Goal: Task Accomplishment & Management: Manage account settings

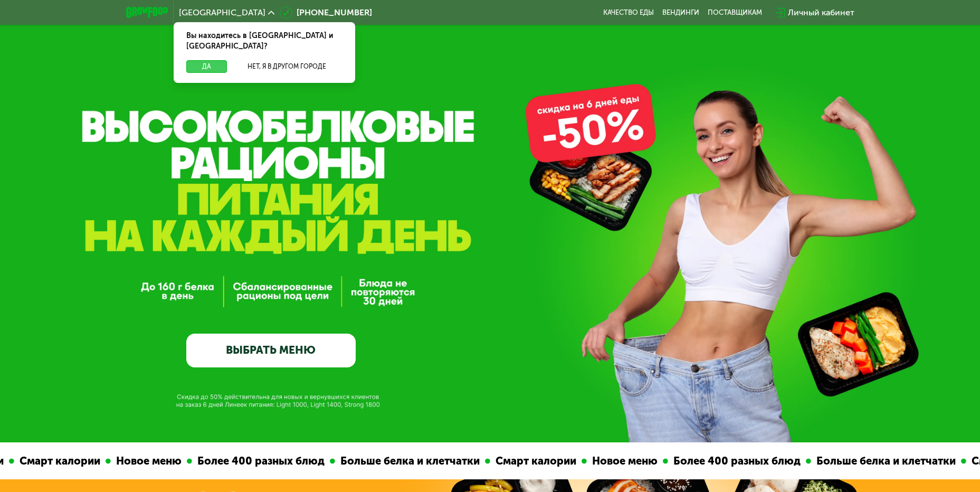
click at [200, 60] on button "Да" at bounding box center [206, 66] width 41 height 13
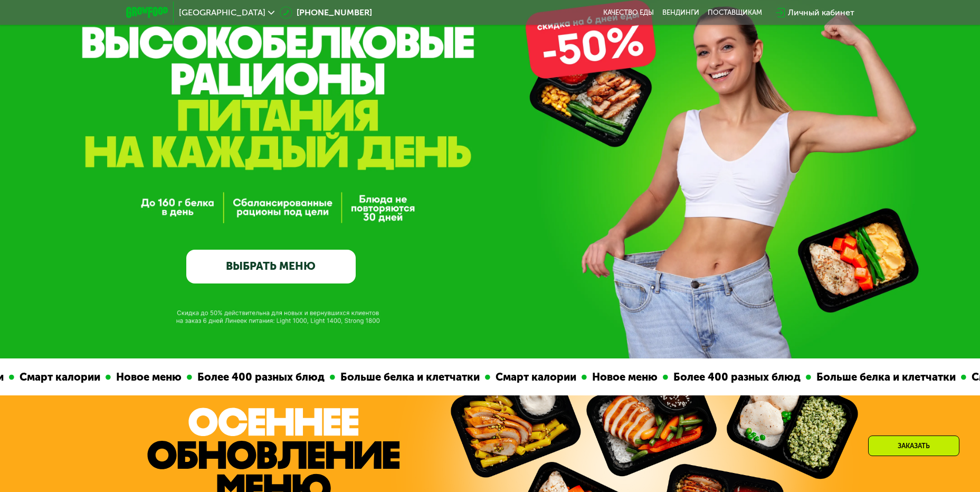
scroll to position [158, 0]
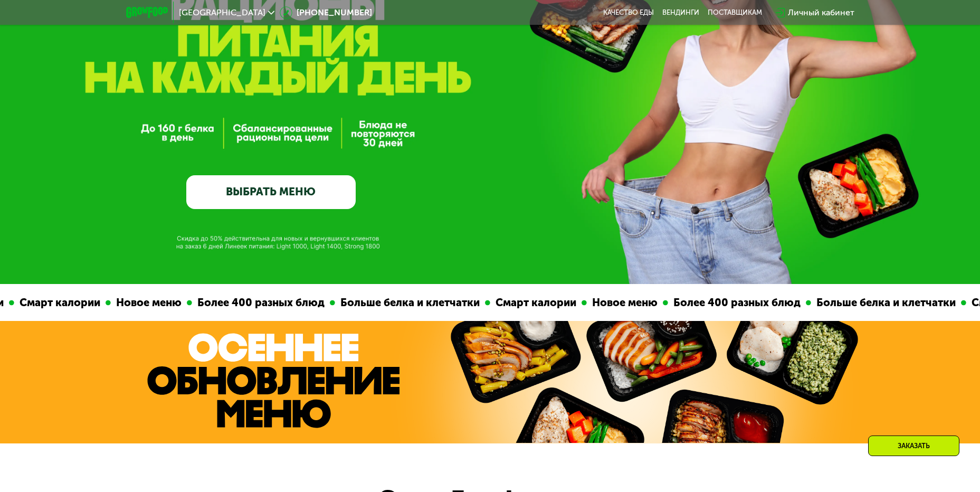
click at [322, 197] on link "ВЫБРАТЬ МЕНЮ" at bounding box center [270, 192] width 169 height 34
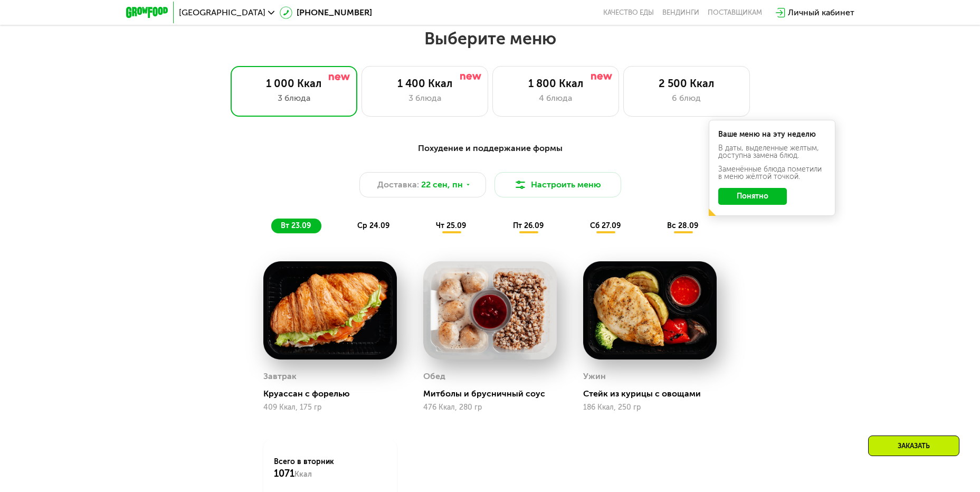
scroll to position [801, 0]
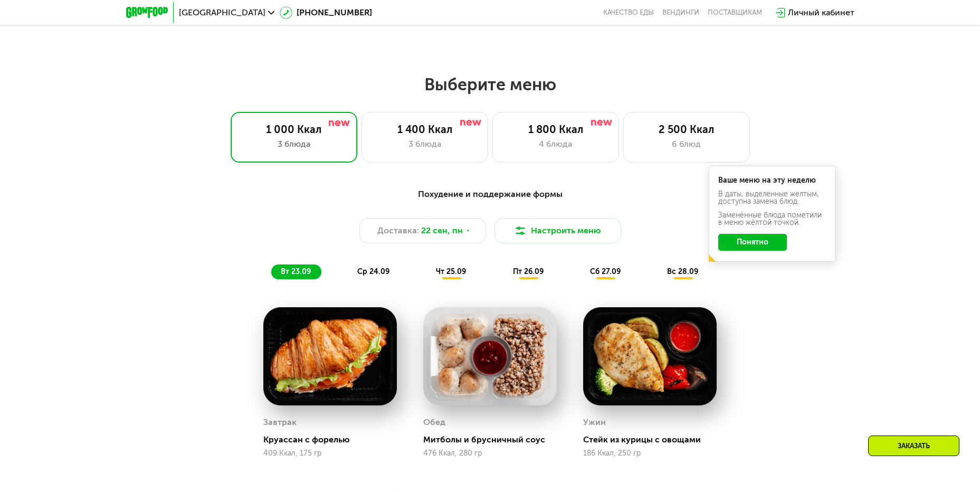
click at [742, 244] on button "Понятно" at bounding box center [752, 242] width 69 height 17
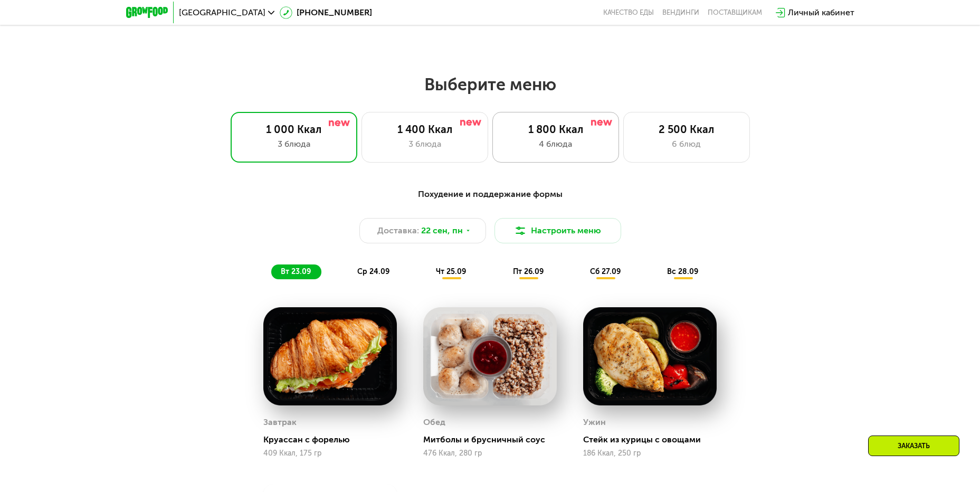
click at [558, 148] on div "4 блюда" at bounding box center [556, 144] width 105 height 13
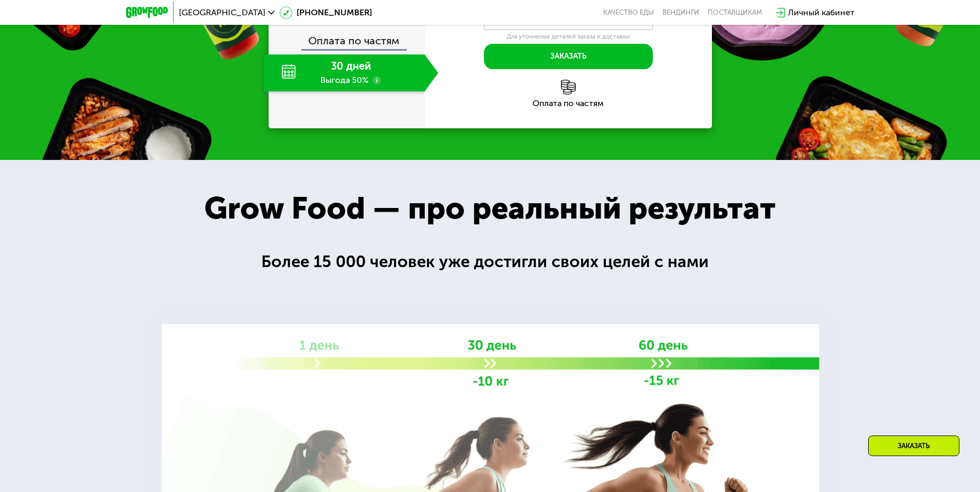
scroll to position [1540, 0]
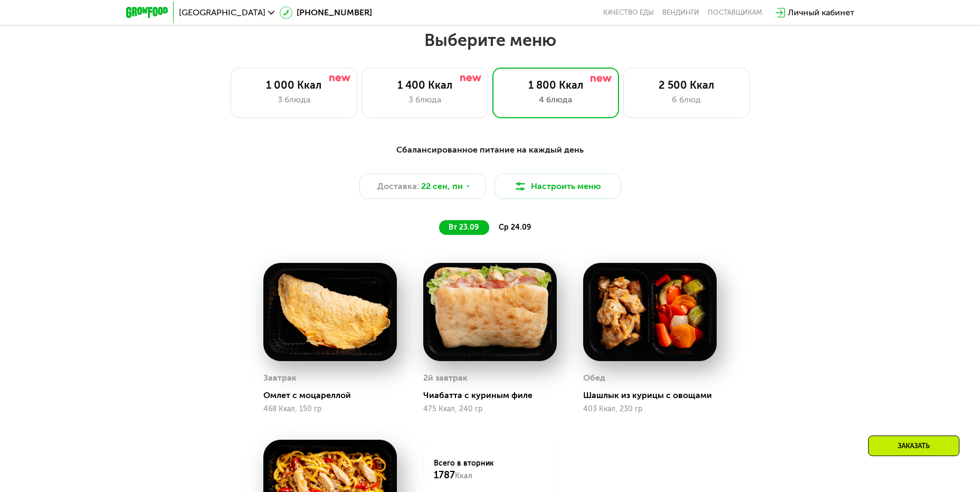
scroll to position [801, 0]
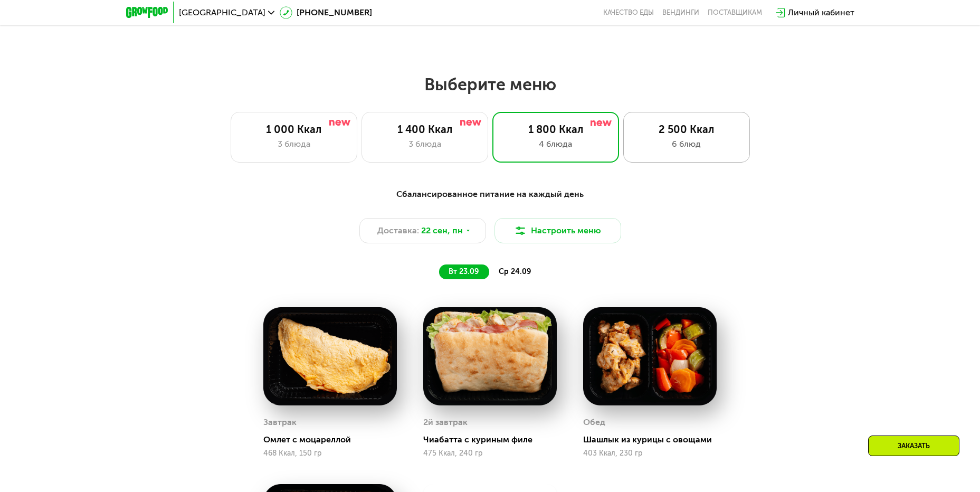
click at [719, 136] on div "2 500 Ккал" at bounding box center [686, 129] width 105 height 13
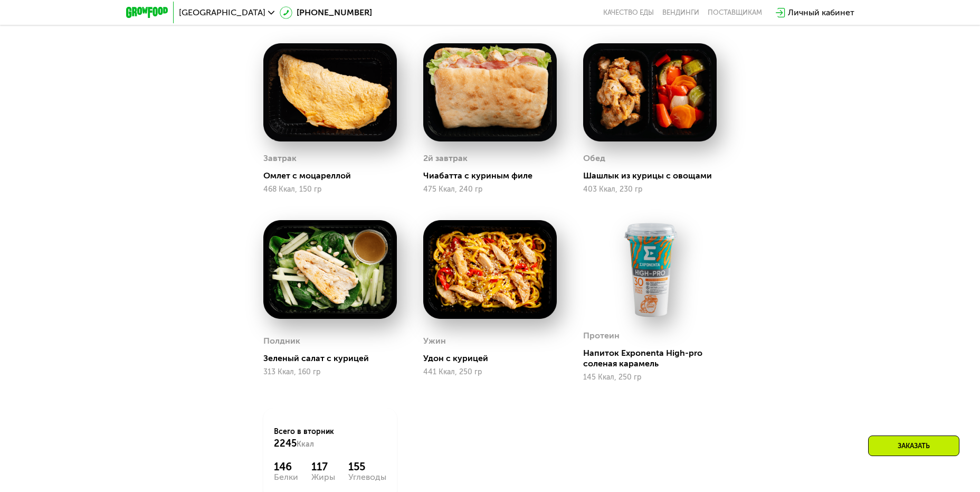
scroll to position [907, 0]
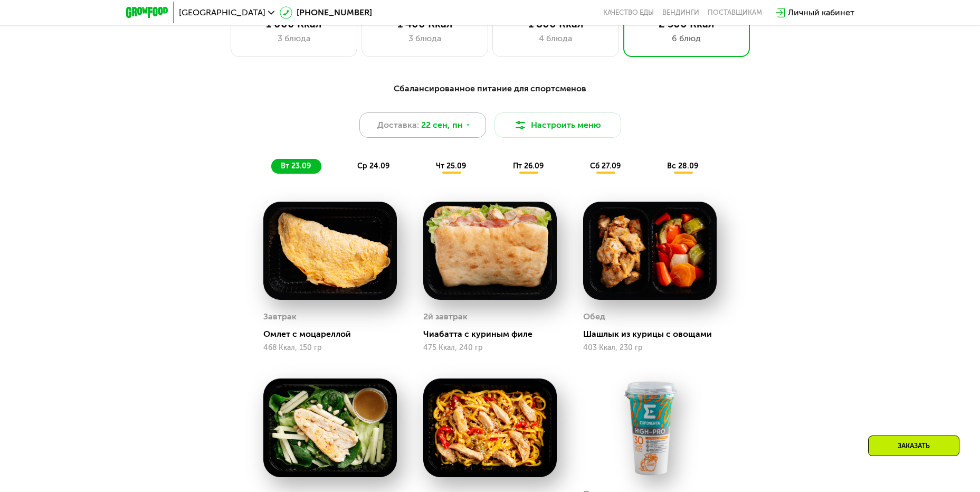
click at [472, 128] on div "Доставка: [DATE]" at bounding box center [422, 124] width 127 height 25
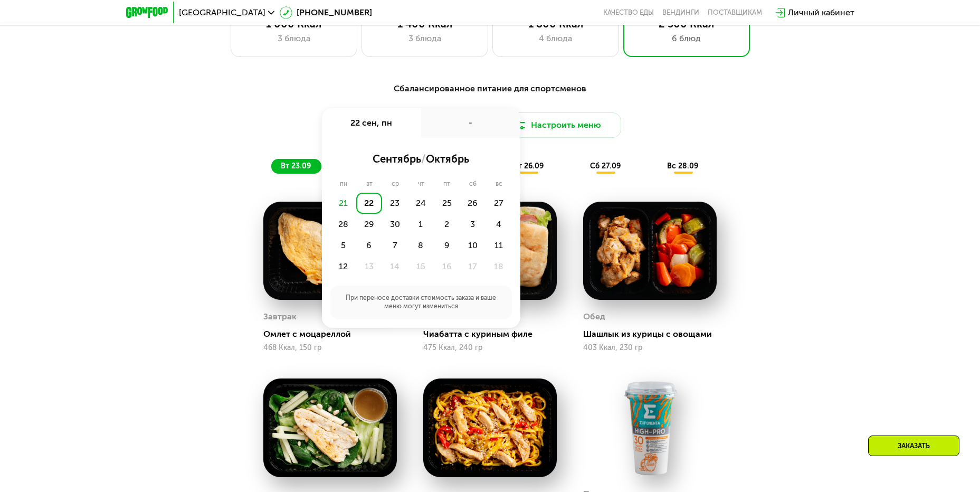
click at [856, 190] on div "Сбалансированное питание для спортсменов Доставка: [DATE] сен, пн - сентябрь / …" at bounding box center [490, 398] width 980 height 660
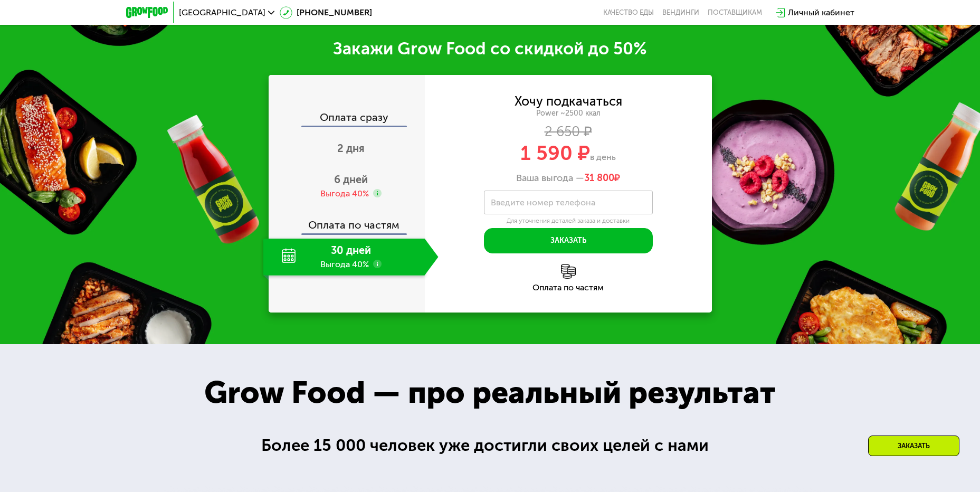
scroll to position [1646, 0]
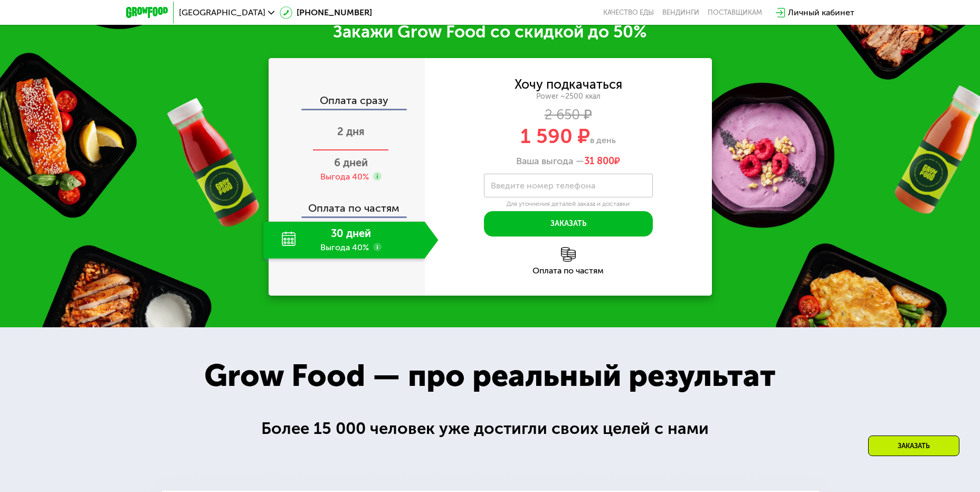
click at [364, 138] on span "2 дня" at bounding box center [350, 131] width 27 height 13
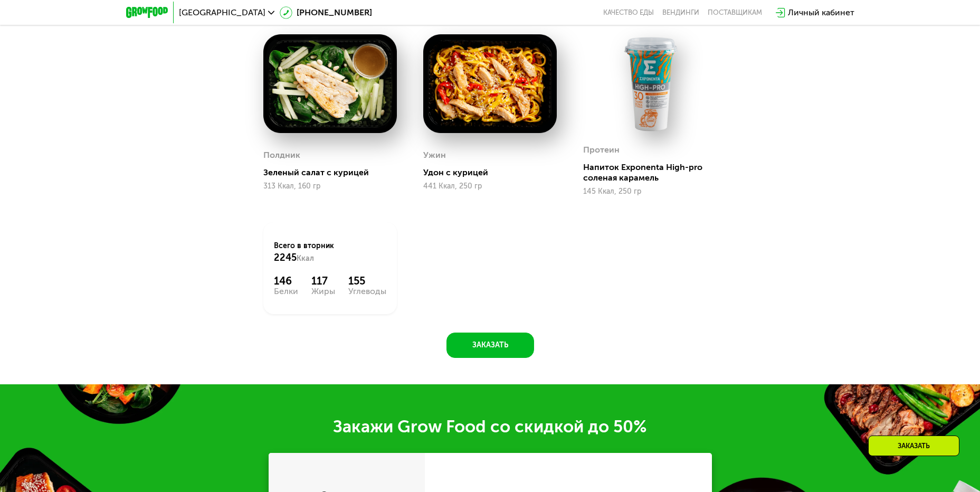
scroll to position [1540, 0]
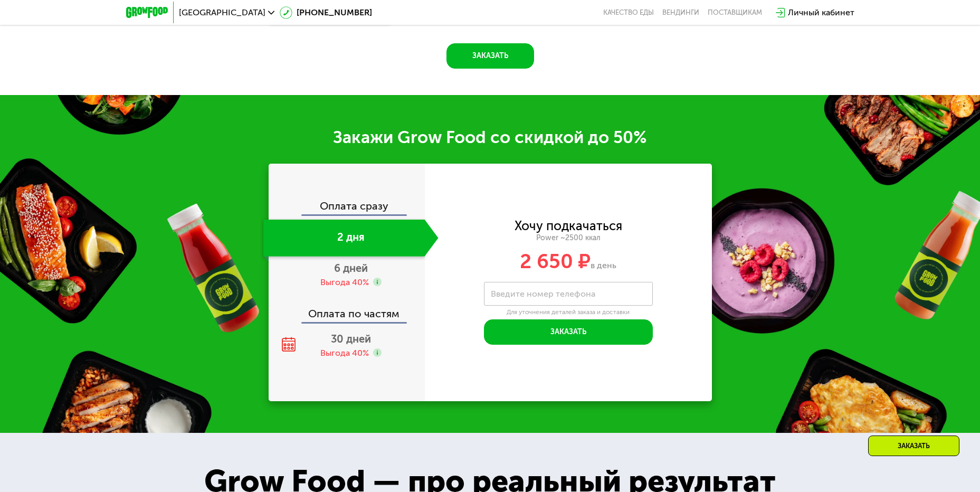
click at [825, 13] on div "Личный кабинет" at bounding box center [821, 12] width 67 height 13
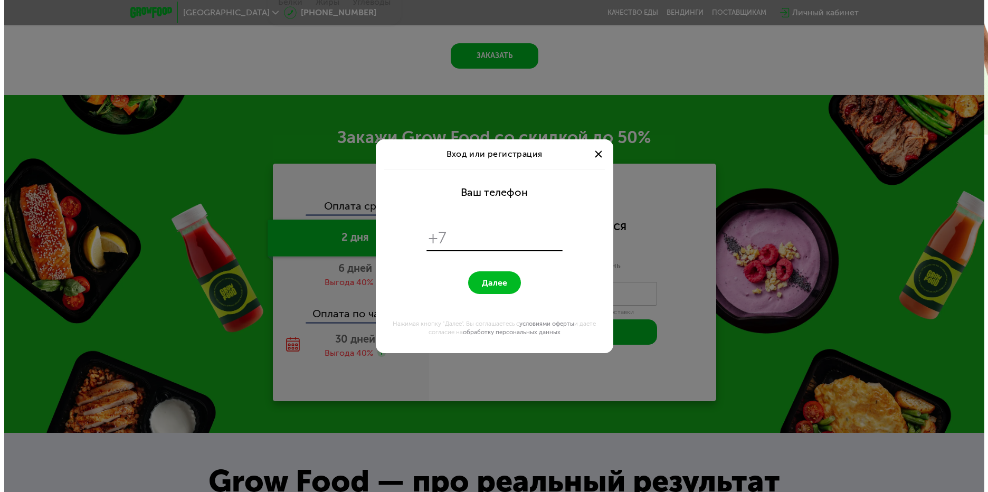
scroll to position [0, 0]
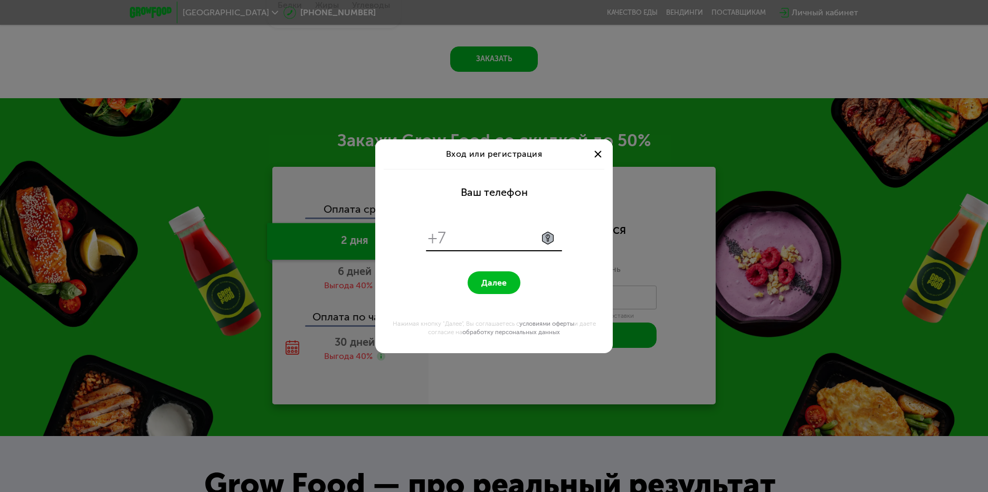
type input "**********"
click at [489, 286] on span "Далее" at bounding box center [493, 283] width 25 height 10
drag, startPoint x: 452, startPoint y: 235, endPoint x: 685, endPoint y: 243, distance: 232.3
click at [685, 244] on div "**********" at bounding box center [494, 246] width 988 height 492
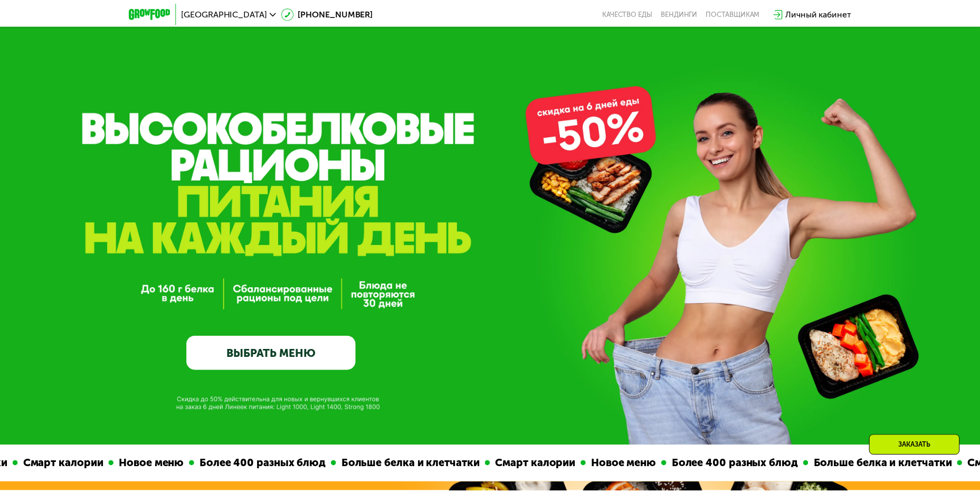
scroll to position [1540, 0]
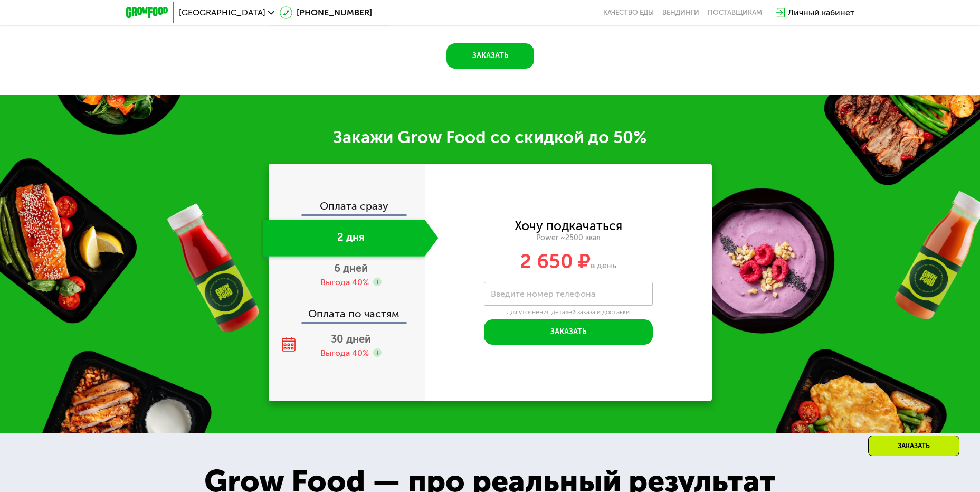
click at [836, 15] on div "Личный кабинет" at bounding box center [821, 12] width 67 height 13
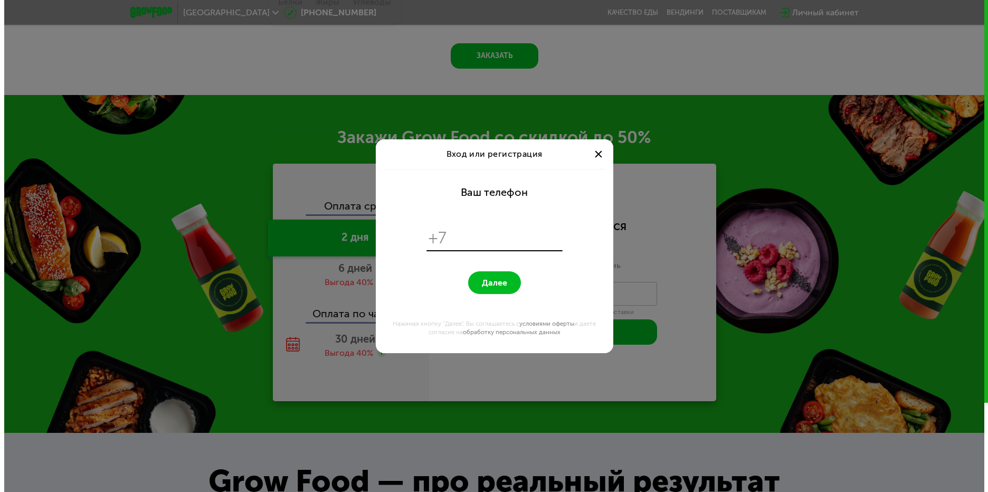
scroll to position [0, 0]
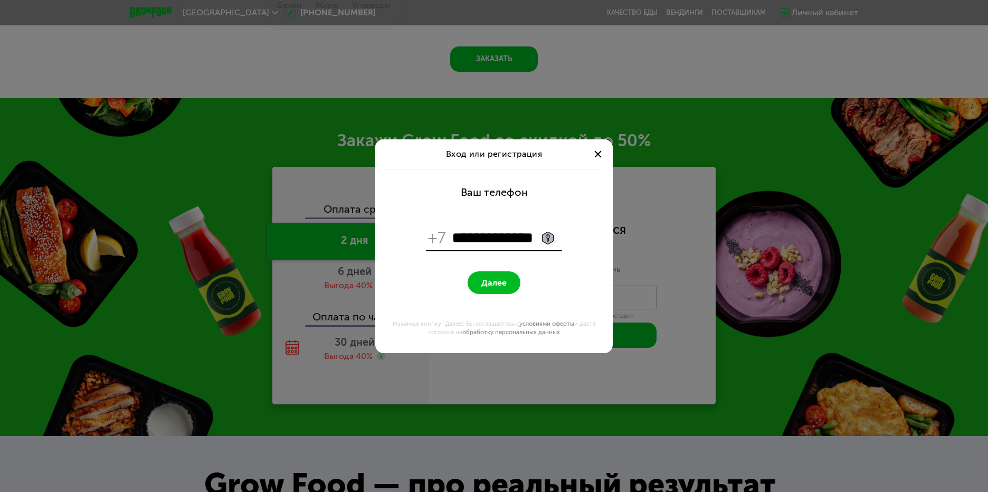
type input "**********"
click at [481, 283] on span "Далее" at bounding box center [493, 283] width 25 height 10
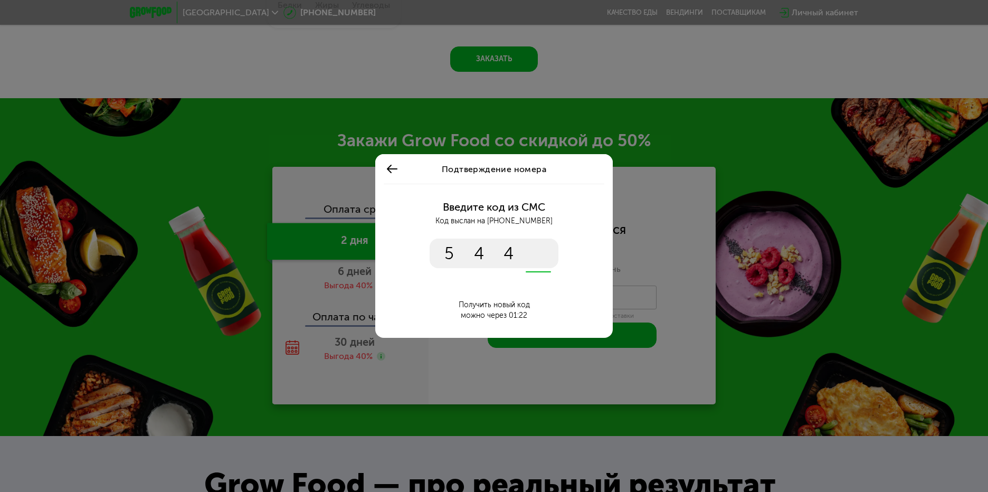
type input "****"
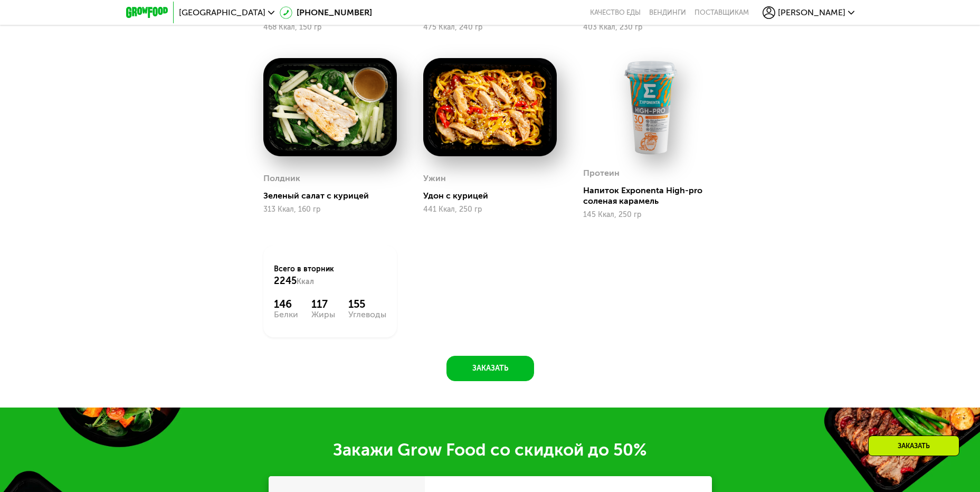
scroll to position [1188, 0]
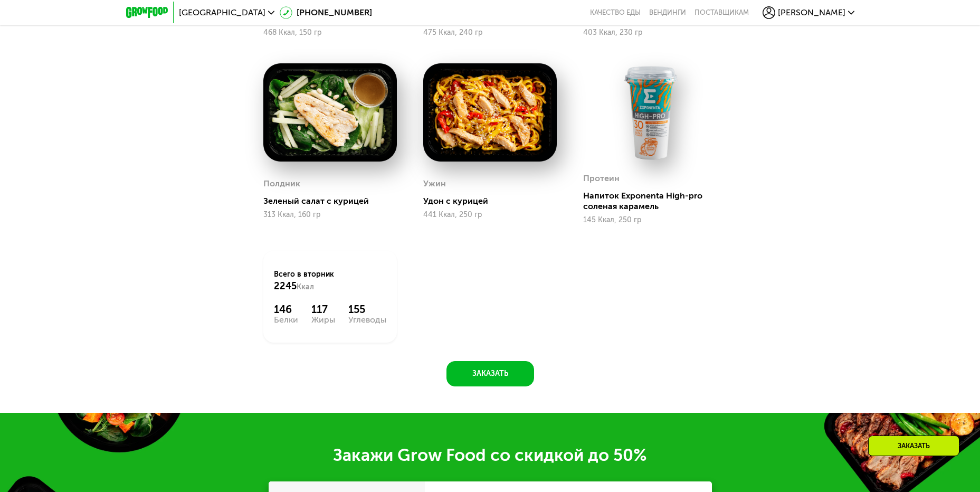
click at [839, 15] on span "[PERSON_NAME]" at bounding box center [812, 12] width 68 height 8
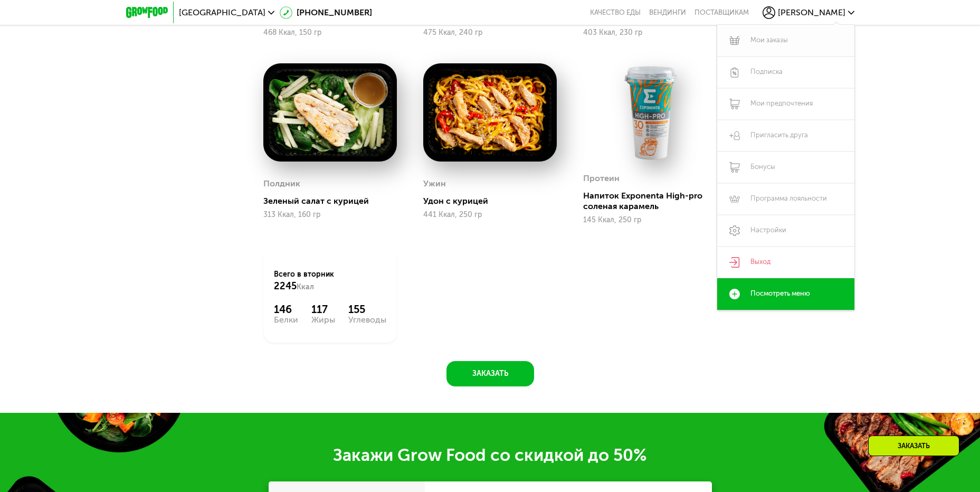
click at [779, 39] on link "Мои заказы" at bounding box center [785, 41] width 137 height 32
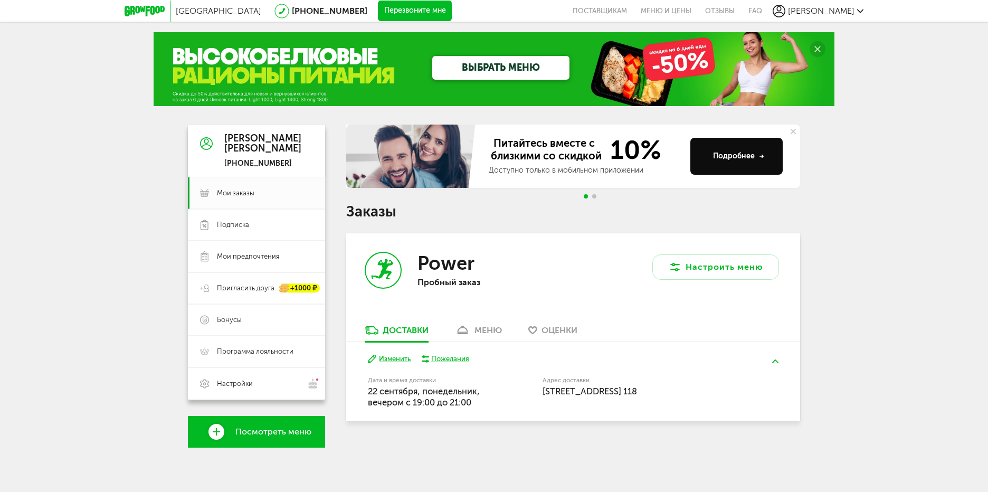
click at [490, 329] on div "меню" at bounding box center [487, 330] width 27 height 10
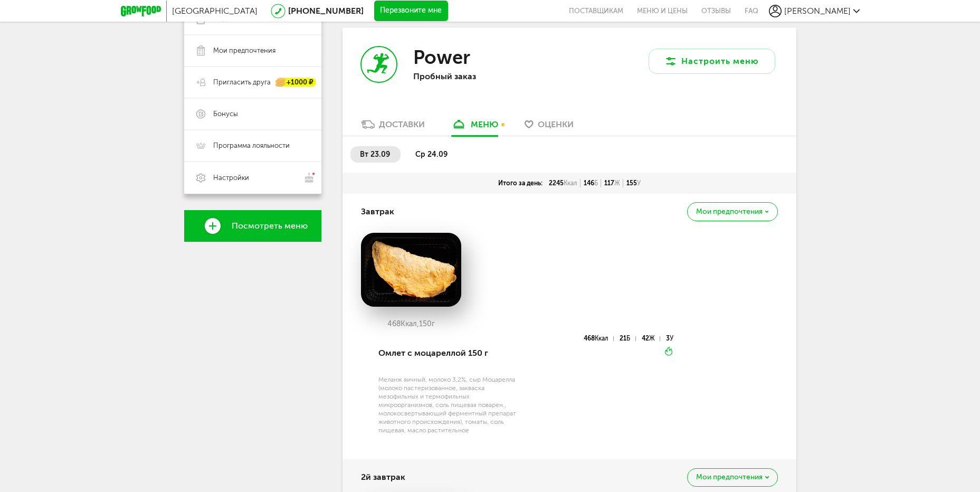
scroll to position [101, 0]
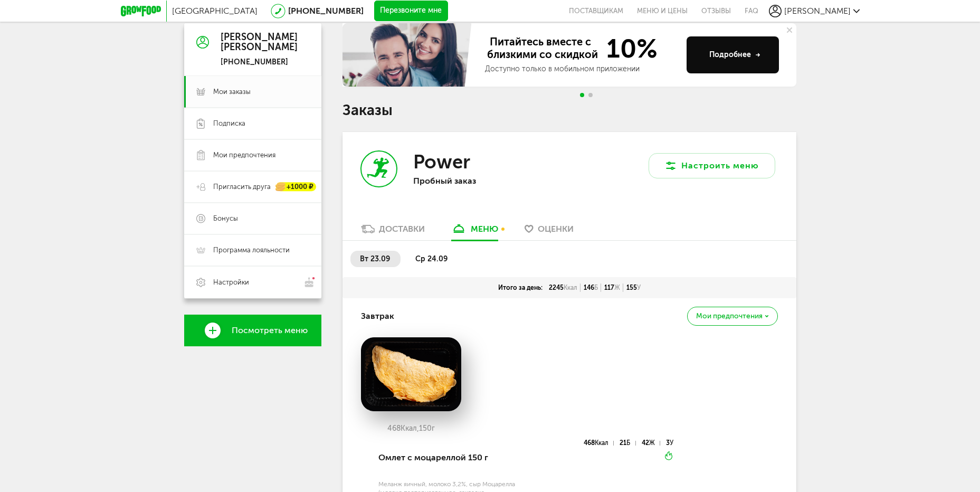
click at [430, 260] on span "ср 24.09" at bounding box center [431, 258] width 32 height 9
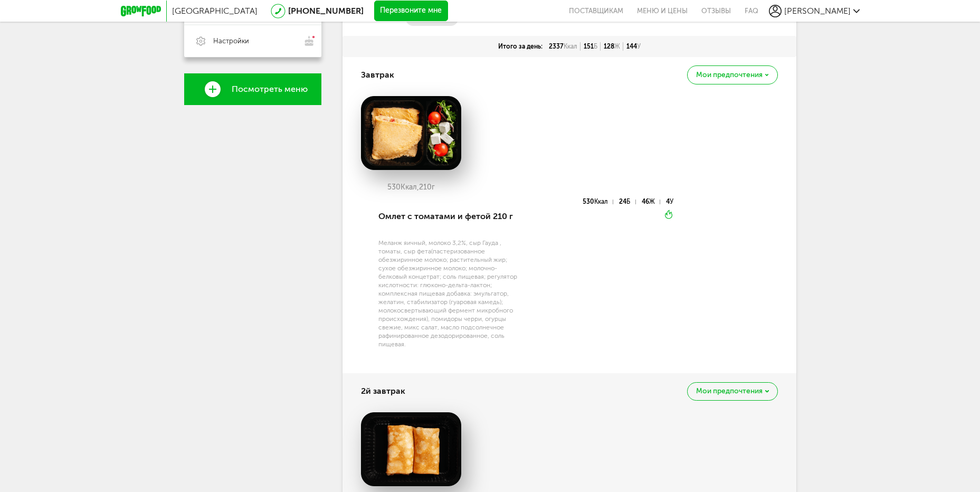
scroll to position [245, 0]
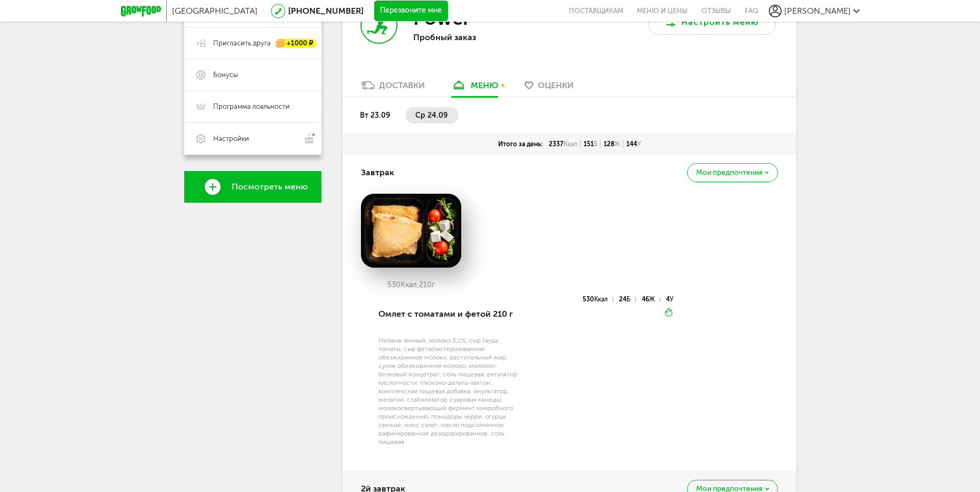
drag, startPoint x: 373, startPoint y: 118, endPoint x: 544, endPoint y: 159, distance: 175.8
click at [373, 118] on span "вт 23.09" at bounding box center [375, 115] width 30 height 9
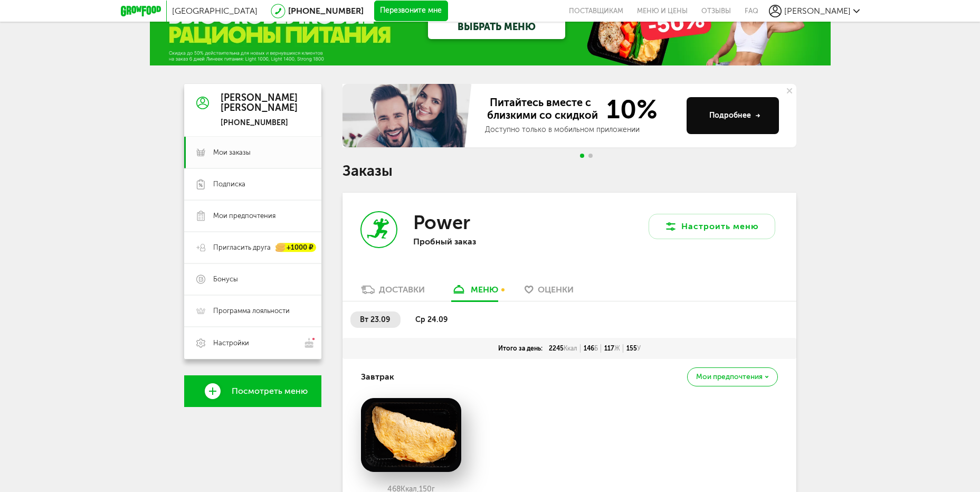
scroll to position [0, 0]
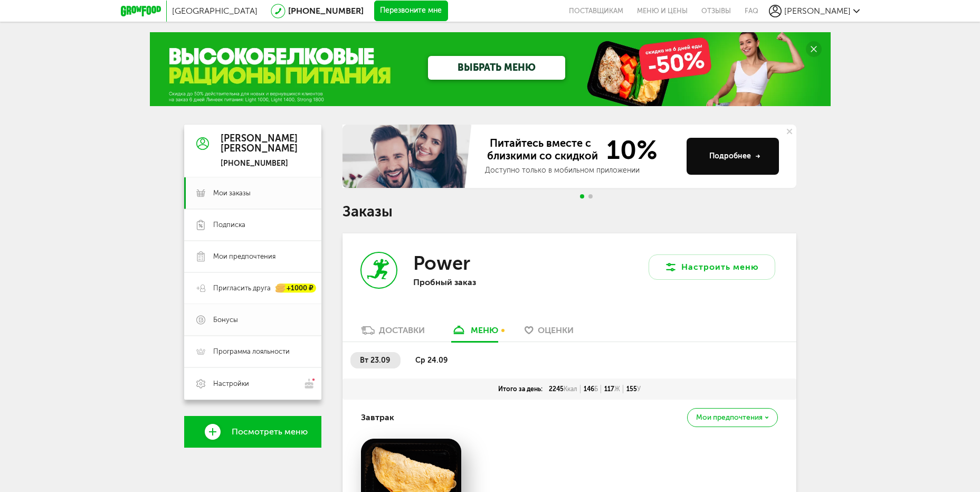
click at [257, 317] on span "Бонусы" at bounding box center [261, 320] width 96 height 10
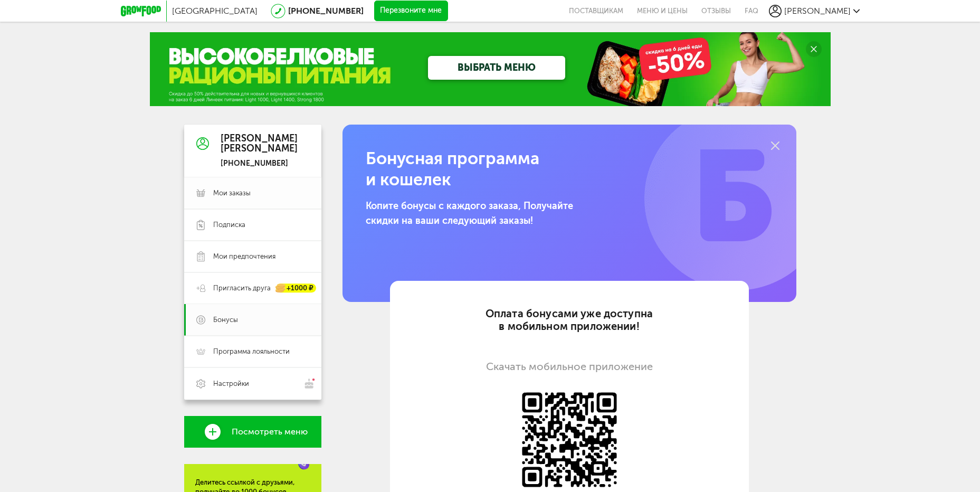
click at [240, 196] on span "Мои заказы" at bounding box center [231, 193] width 37 height 10
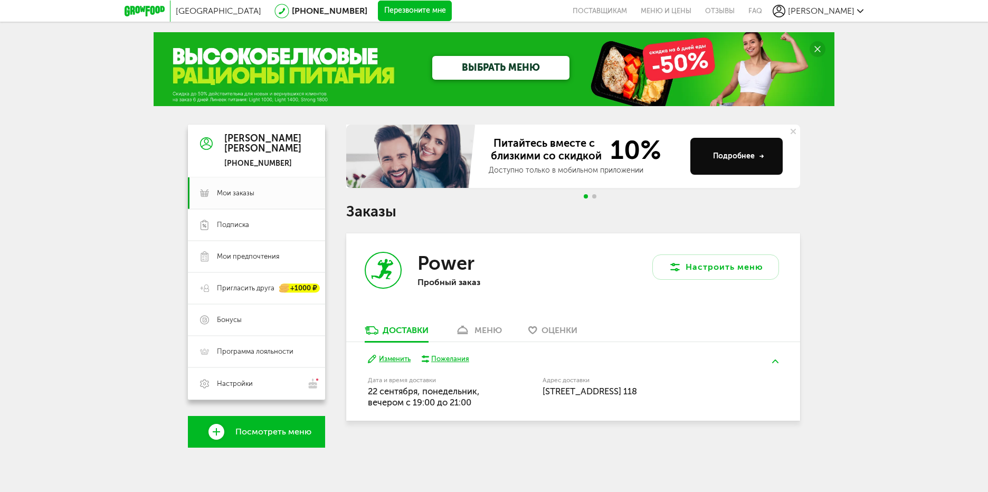
click at [559, 327] on span "Оценки" at bounding box center [560, 330] width 36 height 10
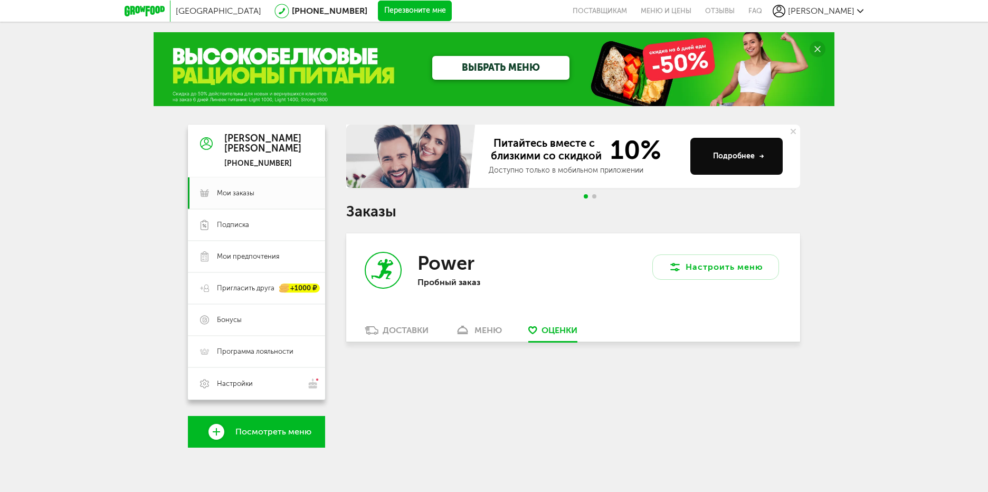
click at [489, 331] on div "меню" at bounding box center [487, 330] width 27 height 10
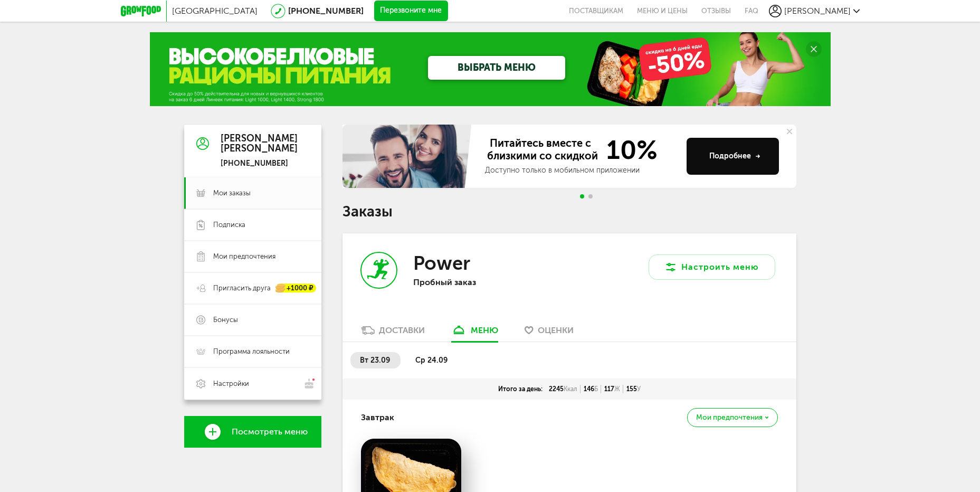
click at [398, 326] on div "Доставки" at bounding box center [402, 330] width 46 height 10
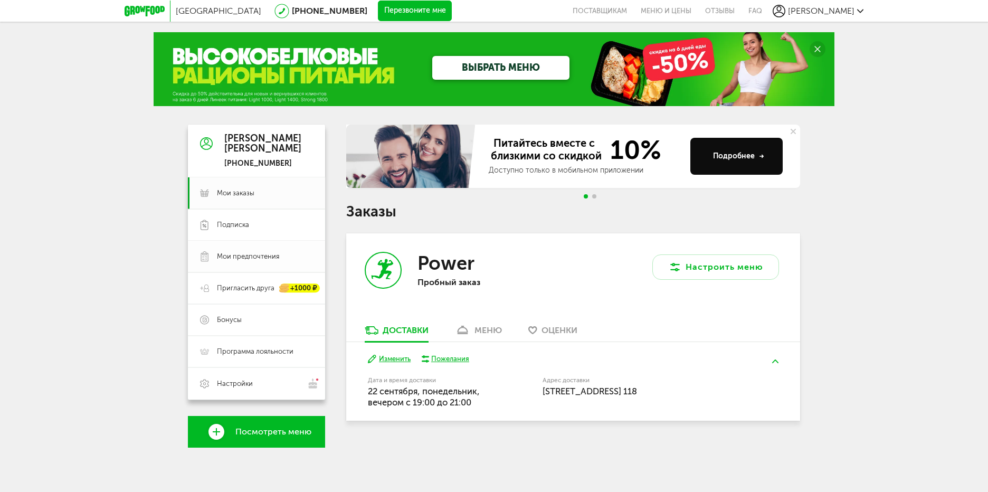
click at [261, 255] on span "Мои предпочтения" at bounding box center [248, 257] width 62 height 10
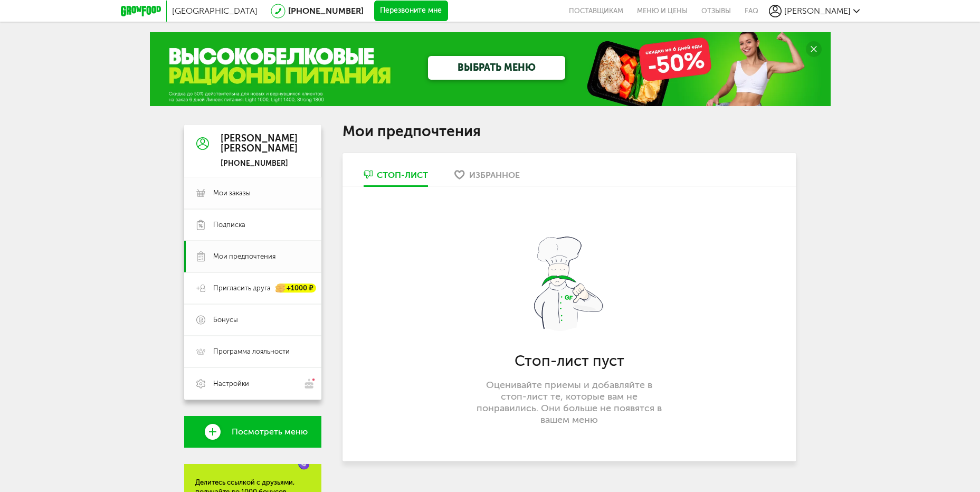
click at [225, 193] on span "Мои заказы" at bounding box center [231, 193] width 37 height 10
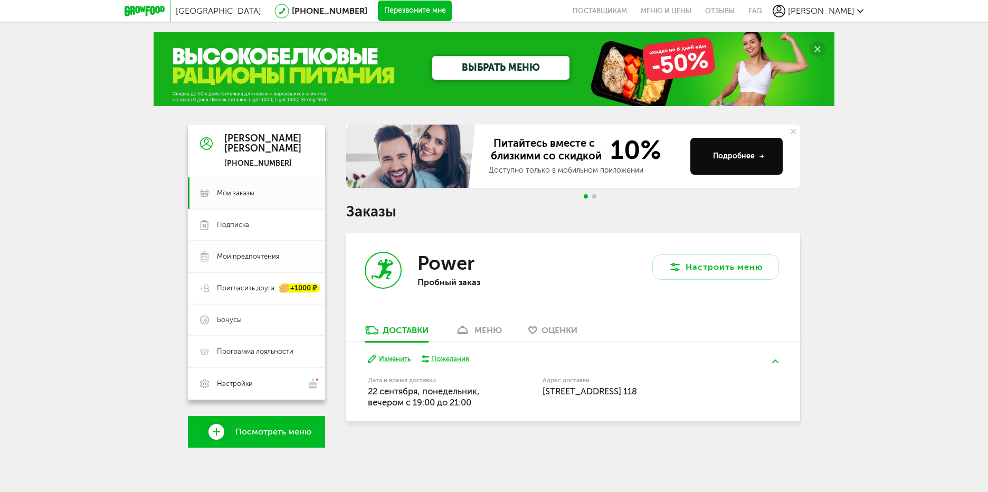
click at [257, 254] on span "Мои предпочтения" at bounding box center [248, 257] width 62 height 10
